Goal: Task Accomplishment & Management: Manage account settings

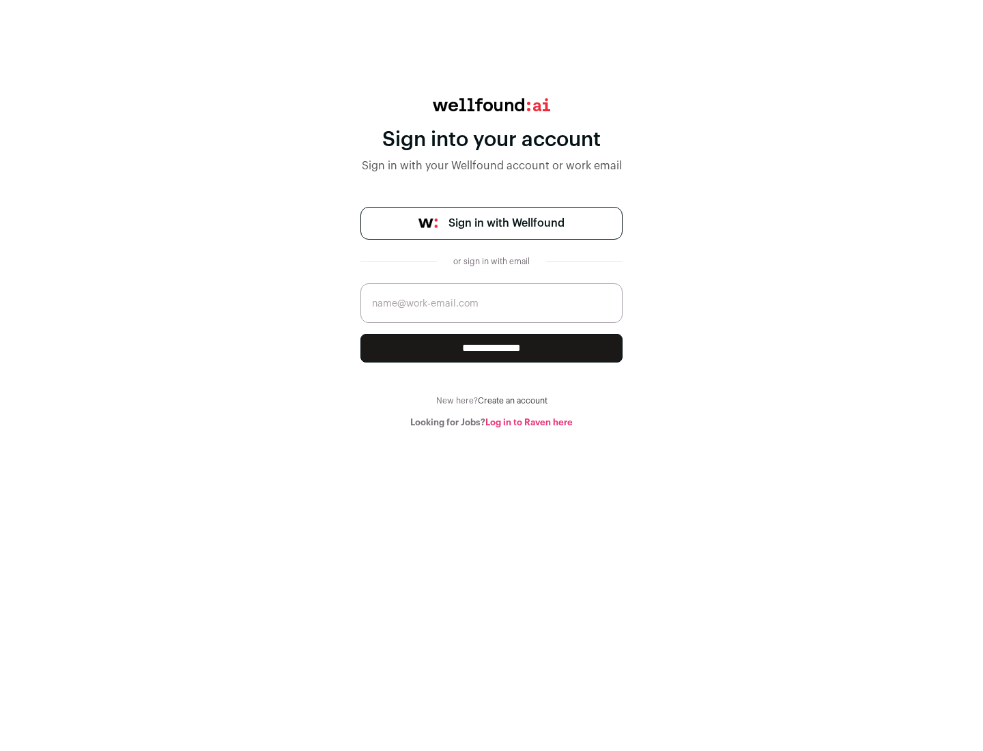
click at [506, 223] on span "Sign in with Wellfound" at bounding box center [507, 223] width 116 height 16
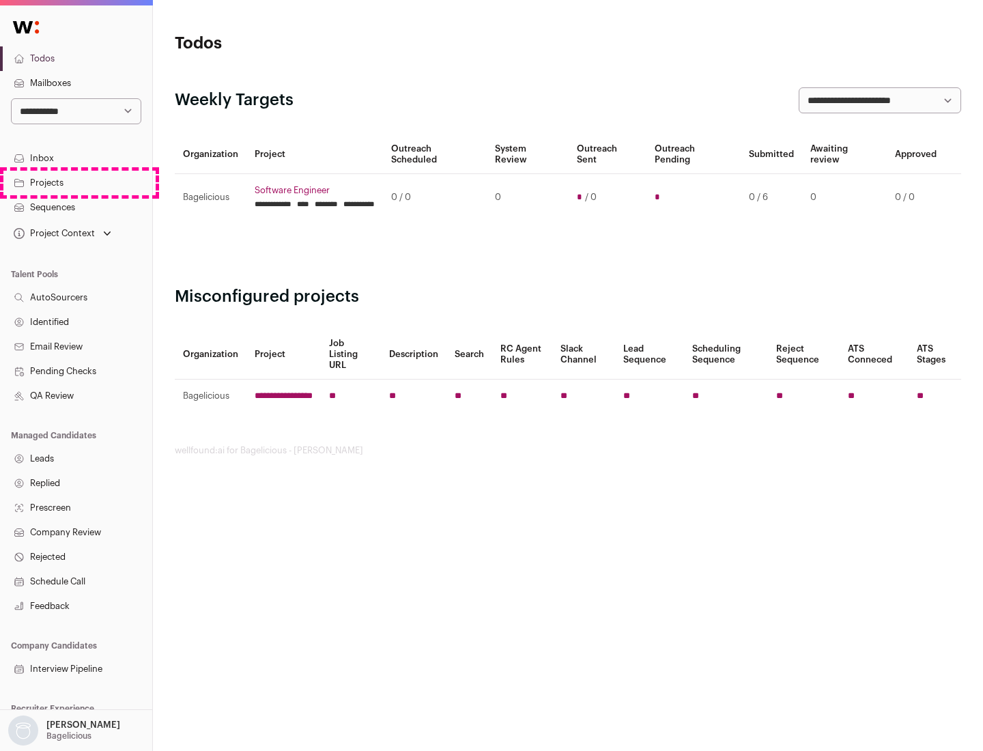
click at [76, 182] on link "Projects" at bounding box center [76, 183] width 152 height 25
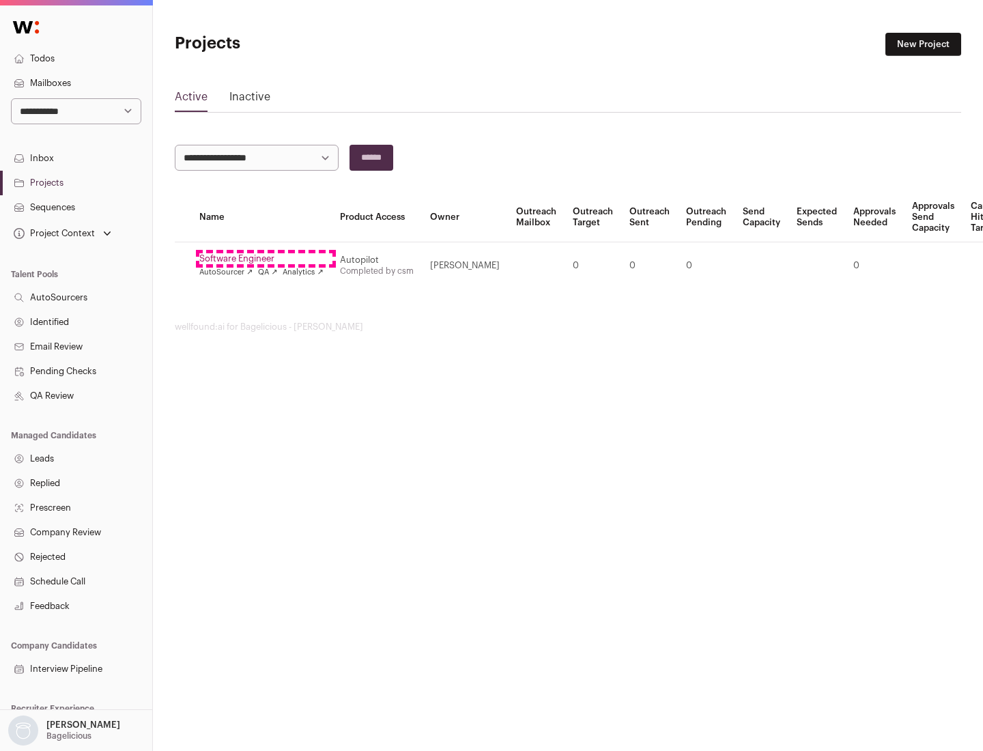
click at [266, 259] on link "Software Engineer" at bounding box center [261, 258] width 124 height 11
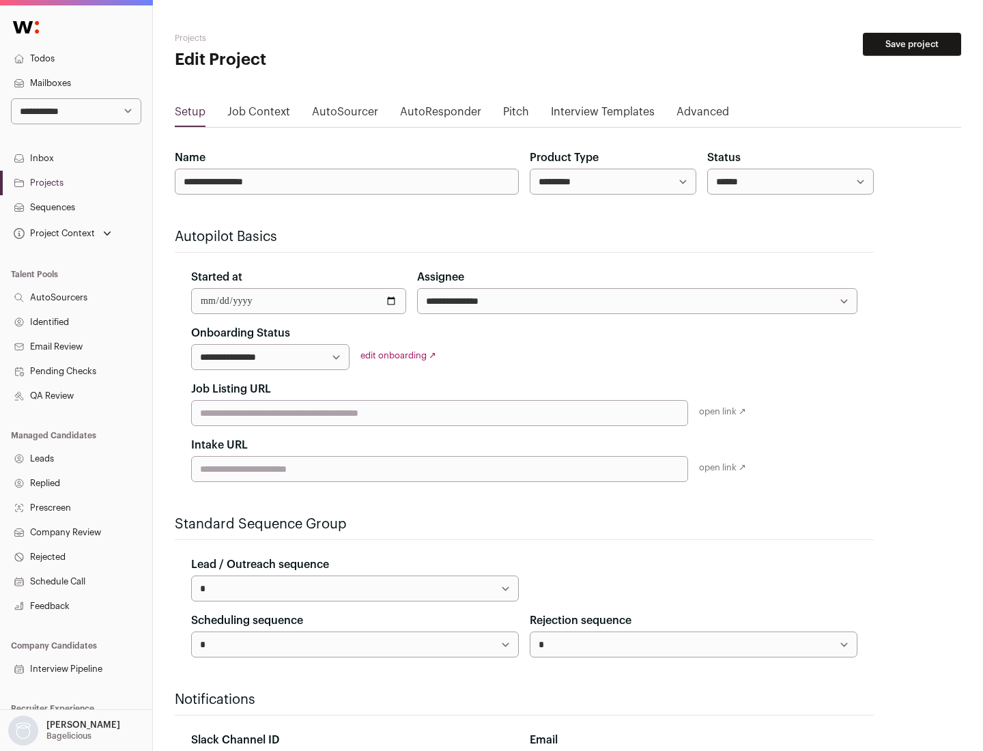
click at [912, 44] on button "Save project" at bounding box center [912, 44] width 98 height 23
